Goal: Transaction & Acquisition: Obtain resource

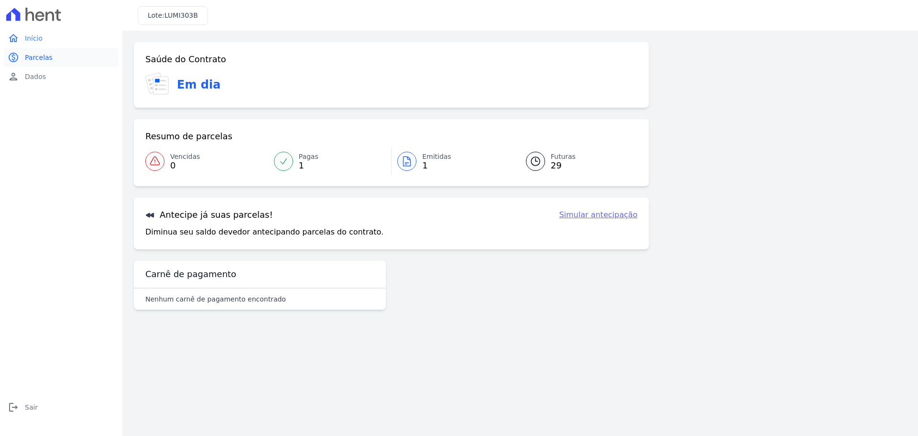
click at [76, 54] on link "paid Parcelas" at bounding box center [61, 57] width 115 height 19
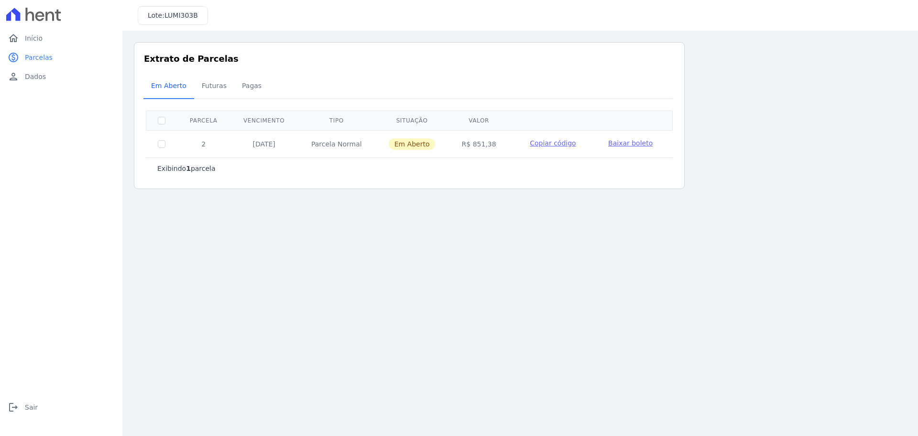
click at [619, 142] on span "Baixar boleto" at bounding box center [630, 143] width 44 height 8
click at [38, 64] on link "paid Parcelas" at bounding box center [61, 57] width 115 height 19
click at [64, 43] on link "home Início" at bounding box center [61, 38] width 115 height 19
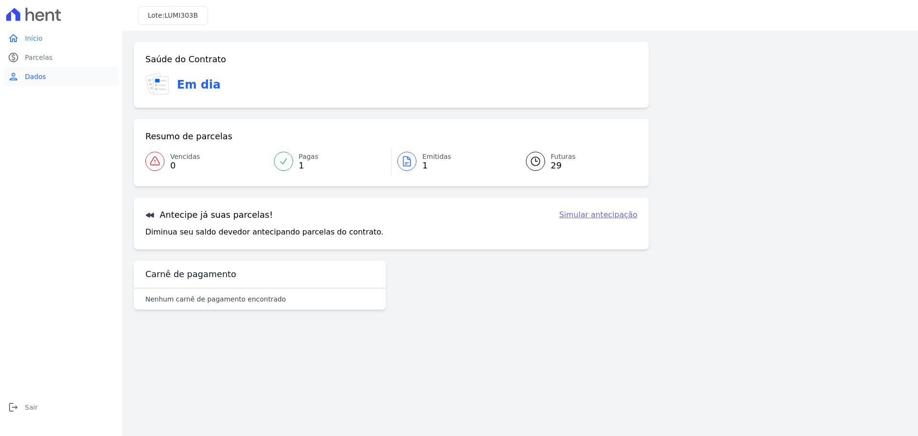
click at [40, 80] on span "Dados" at bounding box center [35, 77] width 21 height 10
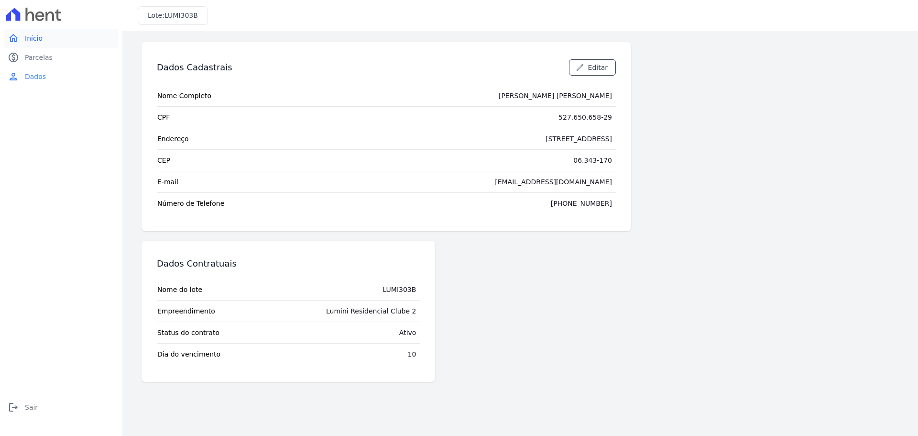
click at [39, 37] on span "Início" at bounding box center [34, 38] width 18 height 10
